Goal: Task Accomplishment & Management: Manage account settings

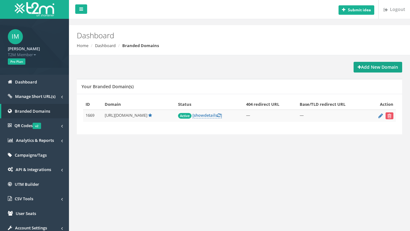
click at [362, 70] on strong "Add New Domain" at bounding box center [378, 67] width 40 height 6
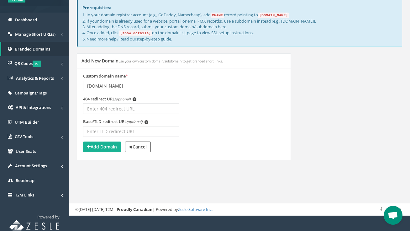
scroll to position [63, 0]
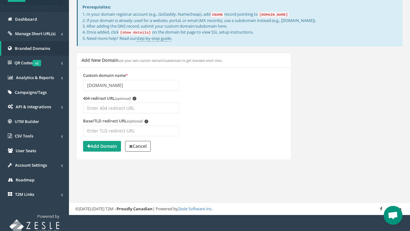
type input "linkbd.me"
click at [102, 144] on strong "Add Domain" at bounding box center [102, 146] width 30 height 6
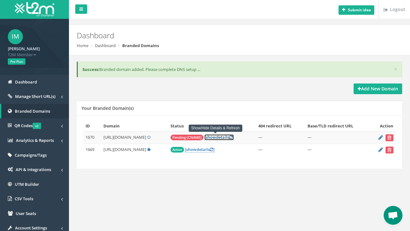
click at [218, 138] on link "[ show details ]" at bounding box center [218, 137] width 29 height 6
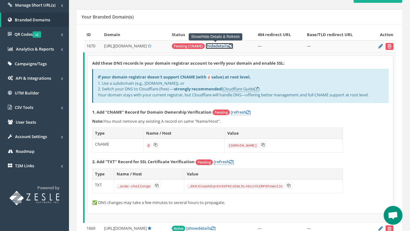
scroll to position [125, 0]
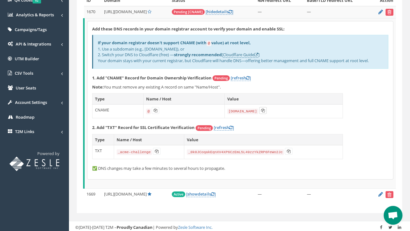
click at [262, 110] on icon at bounding box center [263, 111] width 4 height 4
click at [156, 151] on icon at bounding box center [157, 151] width 4 height 4
click at [287, 152] on icon at bounding box center [289, 151] width 4 height 4
click at [262, 109] on icon at bounding box center [263, 111] width 4 height 4
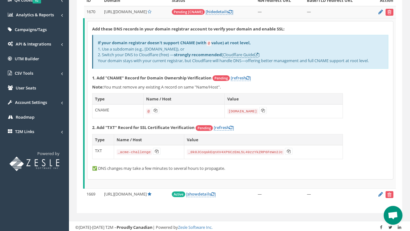
scroll to position [63, 0]
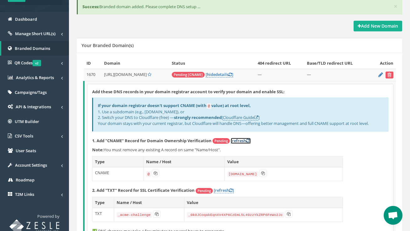
click at [241, 139] on link "[refresh ]" at bounding box center [241, 141] width 20 height 6
click at [225, 75] on link "[ hide details ]" at bounding box center [220, 75] width 28 height 6
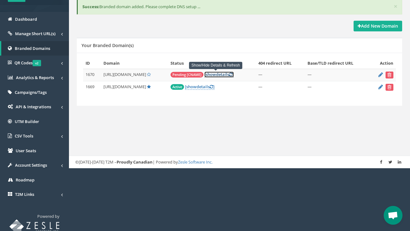
click at [225, 76] on link "[ show details ]" at bounding box center [218, 75] width 29 height 6
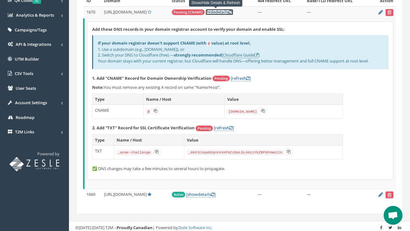
scroll to position [125, 0]
click at [251, 77] on link "[refresh ]" at bounding box center [241, 78] width 20 height 6
click at [226, 14] on link "[ hide details ]" at bounding box center [220, 12] width 28 height 6
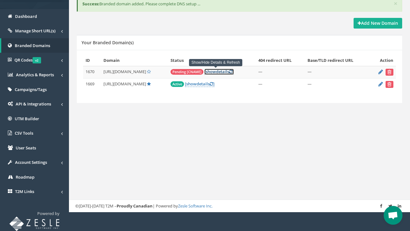
click at [229, 70] on icon at bounding box center [230, 72] width 3 height 4
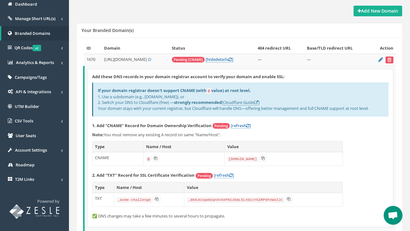
scroll to position [31, 0]
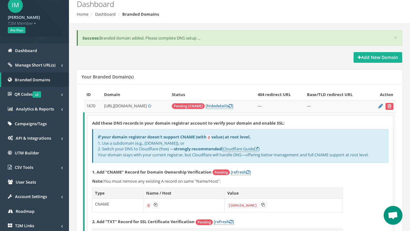
click at [118, 77] on h5 "Your Branded Domain(s)" at bounding box center [108, 76] width 52 height 5
click at [44, 81] on span "Branded Domains" at bounding box center [32, 80] width 35 height 6
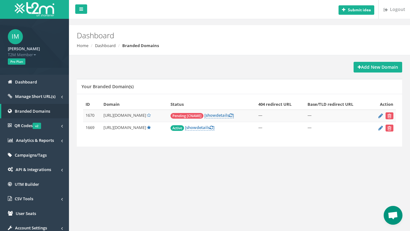
click at [107, 127] on span "[URL][DOMAIN_NAME]" at bounding box center [124, 128] width 43 height 6
drag, startPoint x: 107, startPoint y: 127, endPoint x: 141, endPoint y: 127, distance: 33.6
click at [141, 127] on span "[URL][DOMAIN_NAME]" at bounding box center [124, 128] width 43 height 6
click at [127, 127] on span "[URL][DOMAIN_NAME]" at bounding box center [124, 128] width 43 height 6
drag, startPoint x: 127, startPoint y: 127, endPoint x: 137, endPoint y: 127, distance: 9.7
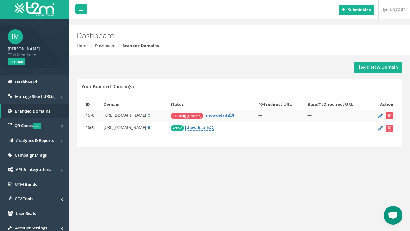
click at [137, 127] on span "[URL][DOMAIN_NAME]" at bounding box center [124, 128] width 43 height 6
click at [218, 115] on link "[ show details ]" at bounding box center [218, 115] width 29 height 6
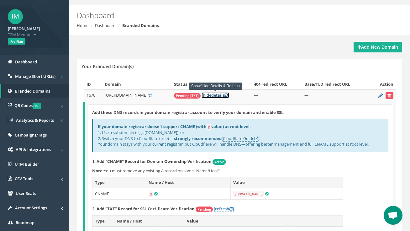
scroll to position [31, 0]
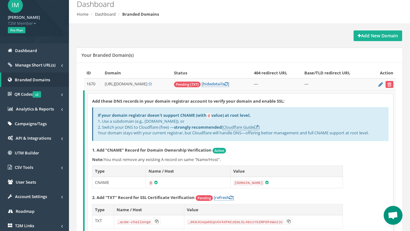
click at [135, 84] on span "http://linkbd.me/" at bounding box center [126, 84] width 43 height 6
drag, startPoint x: 135, startPoint y: 84, endPoint x: 124, endPoint y: 84, distance: 11.0
click at [124, 84] on span "http://linkbd.me/" at bounding box center [126, 84] width 43 height 6
copy span "linkbd.me"
click at [221, 84] on link "[ hide details ]" at bounding box center [216, 84] width 28 height 6
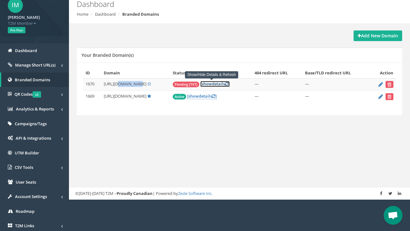
click at [225, 84] on icon at bounding box center [226, 84] width 3 height 4
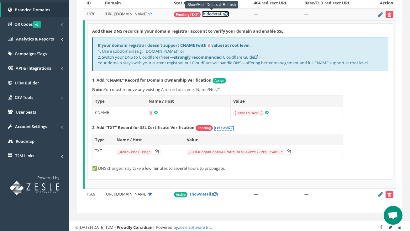
scroll to position [103, 0]
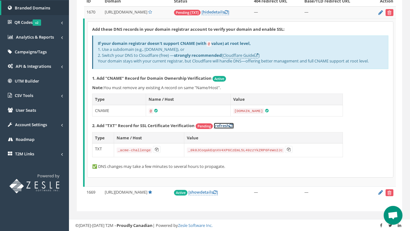
click at [230, 125] on link "[refresh ]" at bounding box center [224, 126] width 20 height 6
click at [233, 124] on icon at bounding box center [230, 126] width 3 height 4
click at [225, 13] on icon at bounding box center [226, 12] width 3 height 4
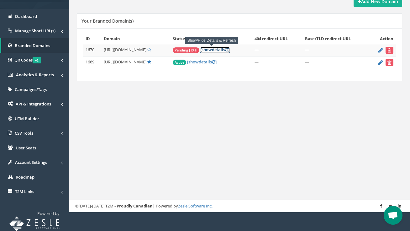
scroll to position [66, 0]
click at [225, 50] on icon at bounding box center [226, 50] width 3 height 4
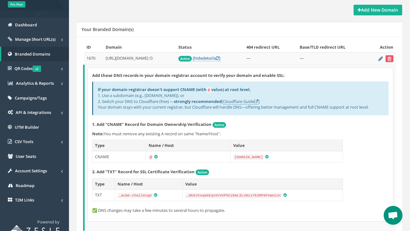
scroll to position [0, 0]
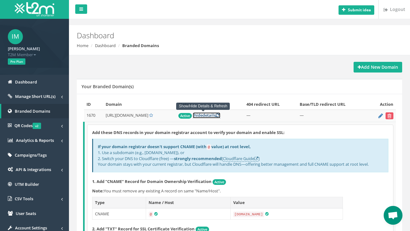
click at [216, 113] on icon at bounding box center [217, 115] width 3 height 4
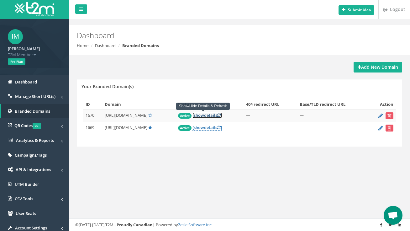
click at [217, 114] on icon at bounding box center [218, 115] width 3 height 4
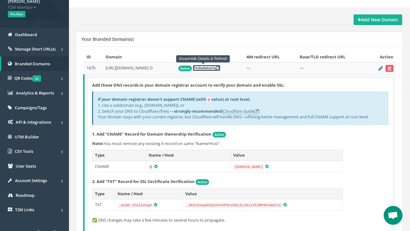
scroll to position [101, 0]
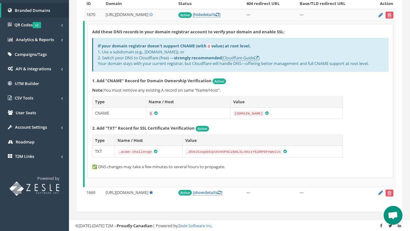
click at [158, 28] on div "Add these DNS records in your domain registrar account to verify your domain an…" at bounding box center [240, 100] width 306 height 153
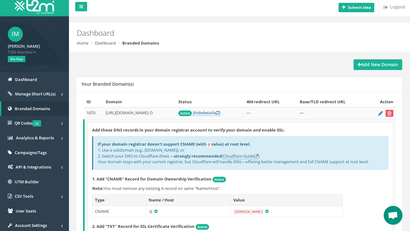
scroll to position [0, 0]
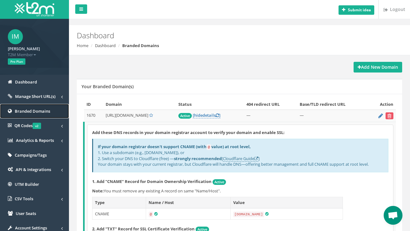
click at [36, 111] on span "Branded Domains" at bounding box center [32, 111] width 35 height 6
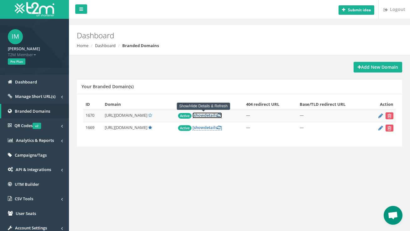
click at [217, 116] on icon at bounding box center [218, 115] width 3 height 4
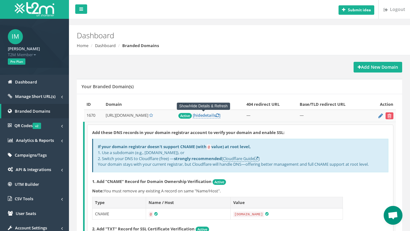
click at [109, 114] on span "[URL][DOMAIN_NAME]" at bounding box center [127, 115] width 43 height 6
drag, startPoint x: 109, startPoint y: 114, endPoint x: 139, endPoint y: 116, distance: 30.5
click at [139, 116] on span "[URL][DOMAIN_NAME]" at bounding box center [127, 115] width 43 height 6
copy span "[URL][DOMAIN_NAME]"
